Goal: Check status: Check status

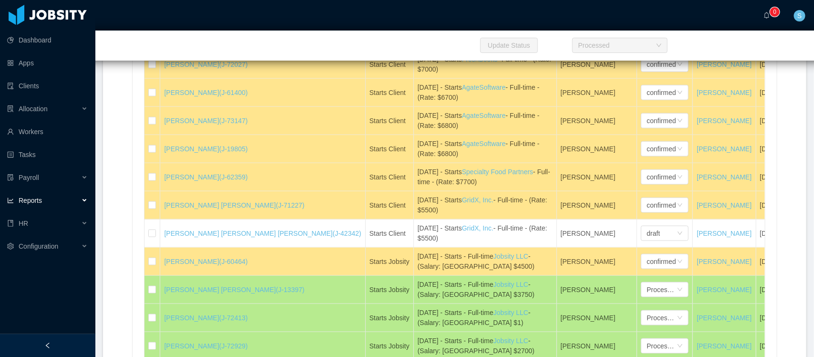
scroll to position [907, 0]
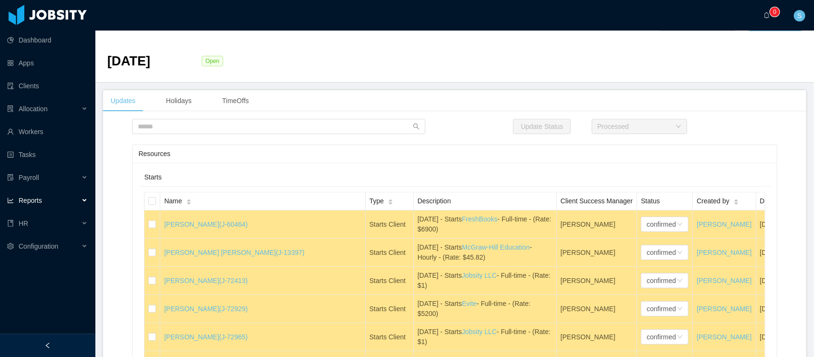
scroll to position [0, 0]
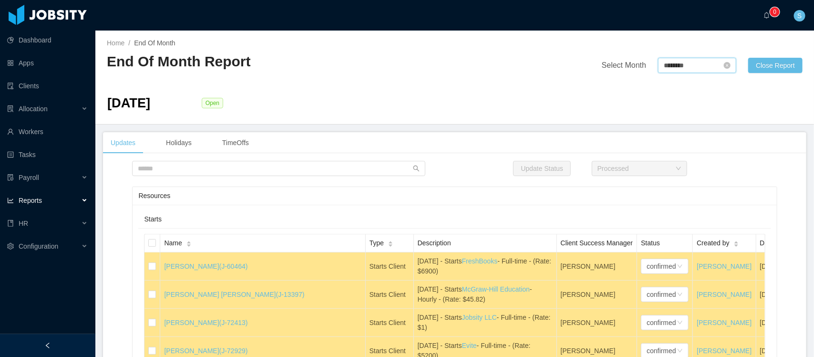
click at [677, 63] on input "********" at bounding box center [697, 65] width 78 height 15
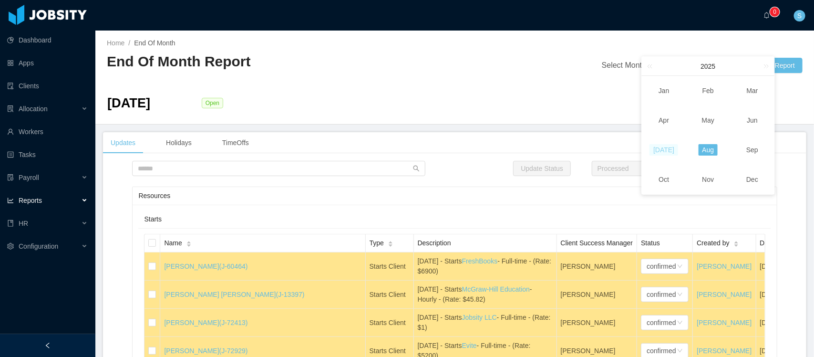
click at [663, 148] on link "[DATE]" at bounding box center [664, 149] width 29 height 11
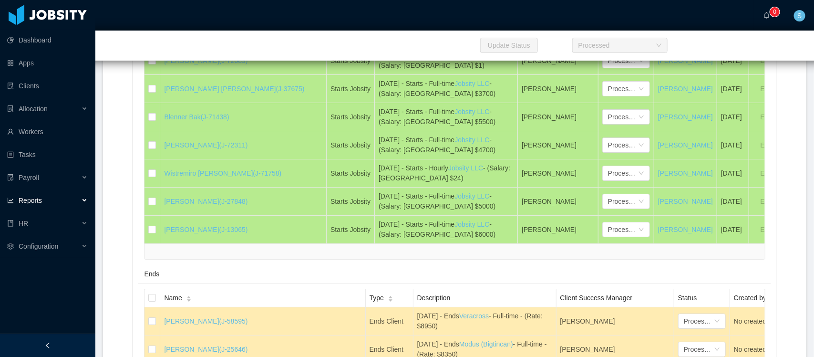
scroll to position [1707, 0]
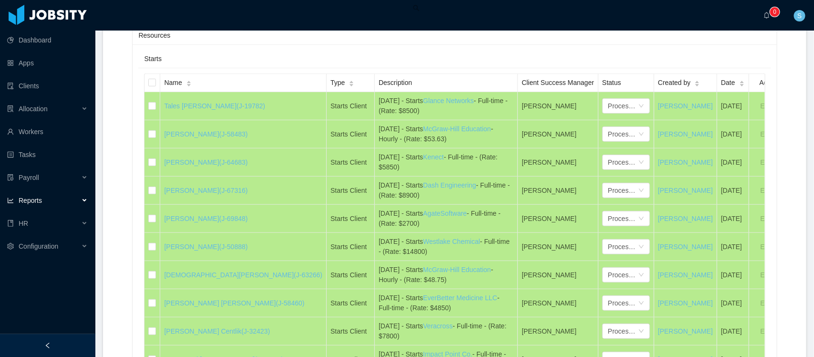
scroll to position [0, 0]
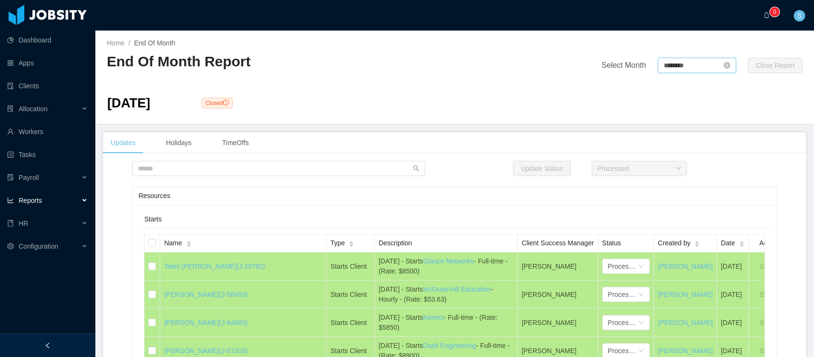
click at [671, 67] on input "********" at bounding box center [697, 65] width 78 height 15
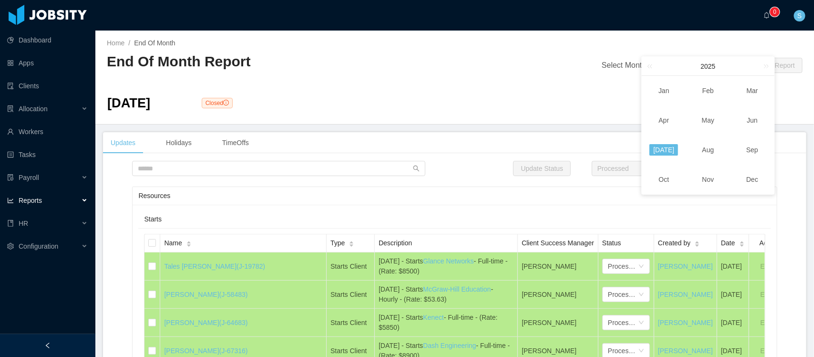
click at [715, 142] on td "Aug" at bounding box center [708, 150] width 44 height 30
click at [707, 154] on div "Updates Holidays TimeOffs" at bounding box center [455, 142] width 704 height 21
click at [714, 151] on div "Updates Holidays TimeOffs" at bounding box center [455, 142] width 704 height 21
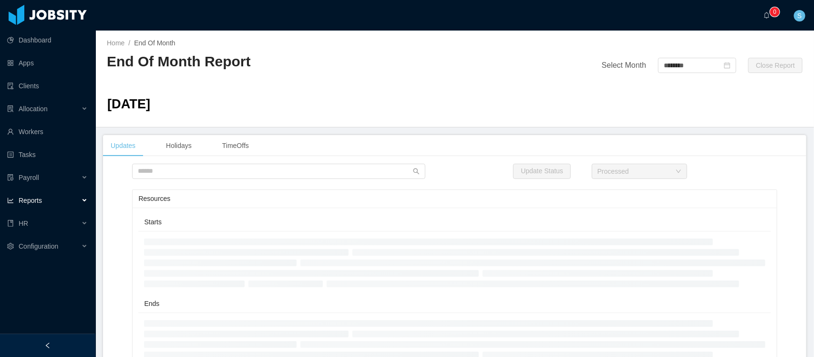
type input "********"
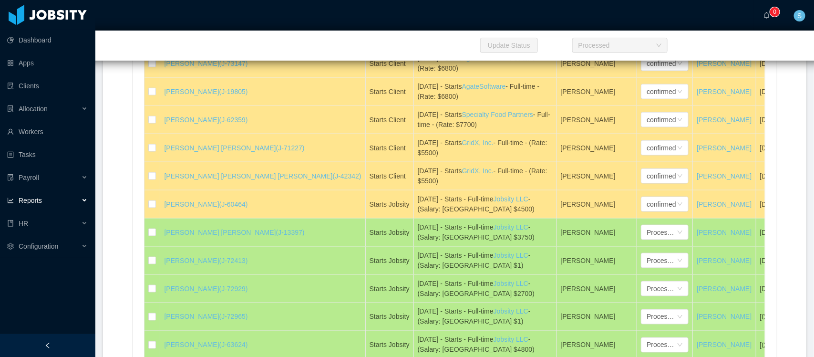
scroll to position [935, 0]
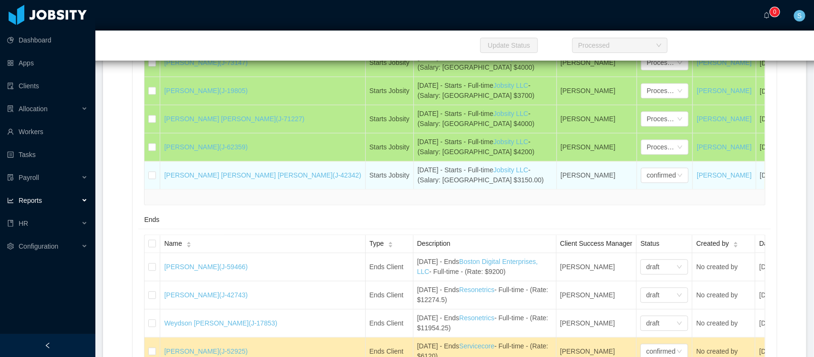
click at [418, 175] on div "[DATE] - Starts - Full-time Jobsity LLC - (Salary: [GEOGRAPHIC_DATA] $3150.00)" at bounding box center [485, 175] width 135 height 20
drag, startPoint x: 284, startPoint y: 178, endPoint x: 162, endPoint y: 179, distance: 121.6
click at [162, 179] on td "[PERSON_NAME] [PERSON_NAME] [PERSON_NAME] (J-42342)" at bounding box center [262, 175] width 205 height 28
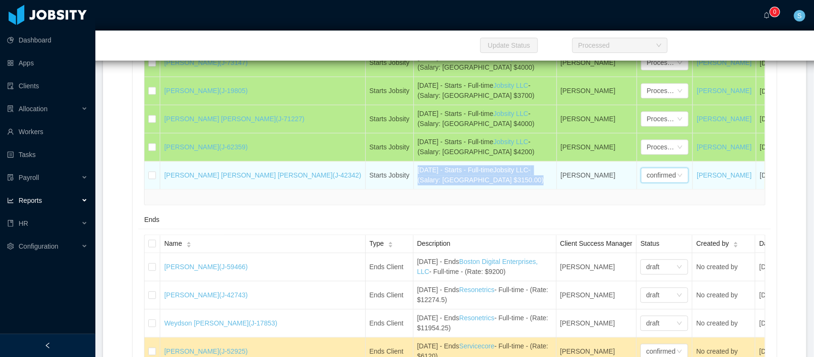
click at [647, 179] on div "confirmed" at bounding box center [661, 175] width 29 height 14
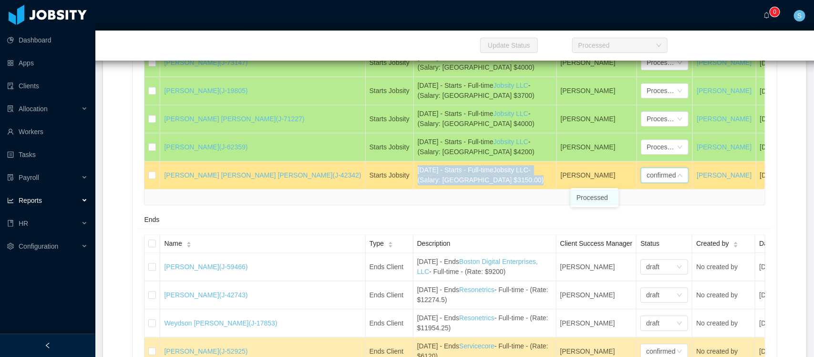
click at [600, 192] on li "Processed" at bounding box center [595, 197] width 48 height 15
